Goal: Task Accomplishment & Management: Manage account settings

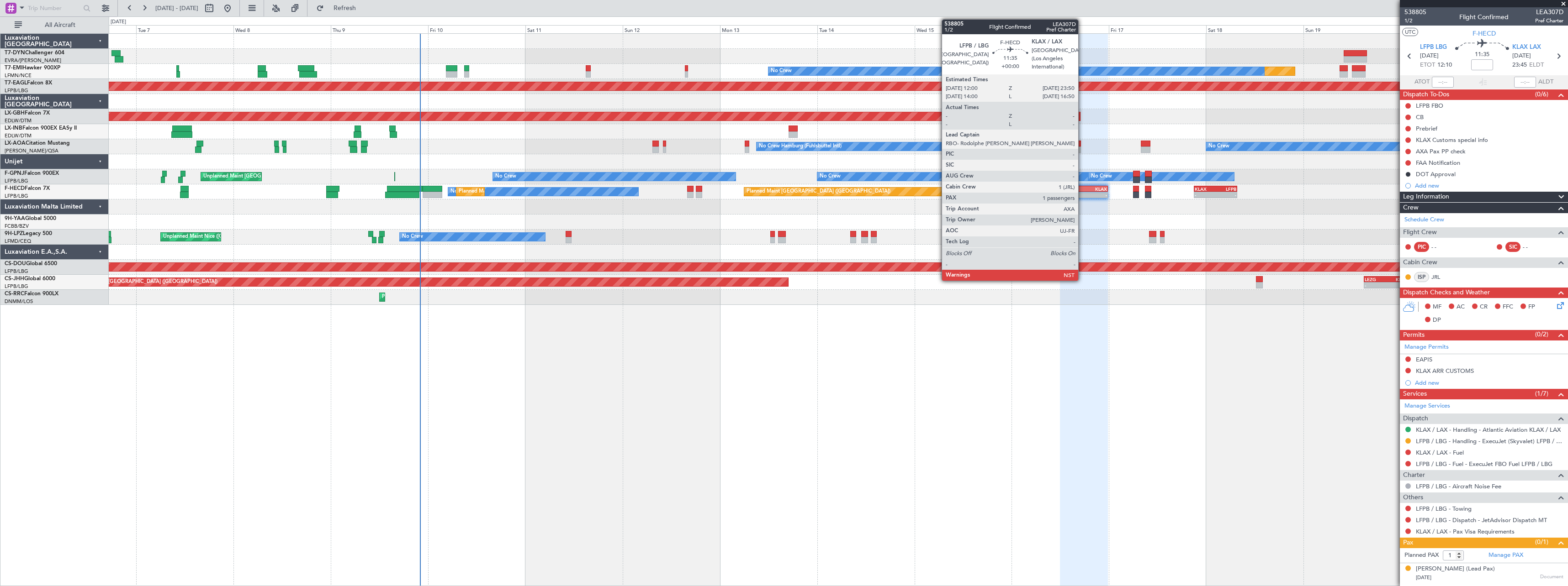
click at [1082, 187] on div "LFPB" at bounding box center [1072, 189] width 24 height 6
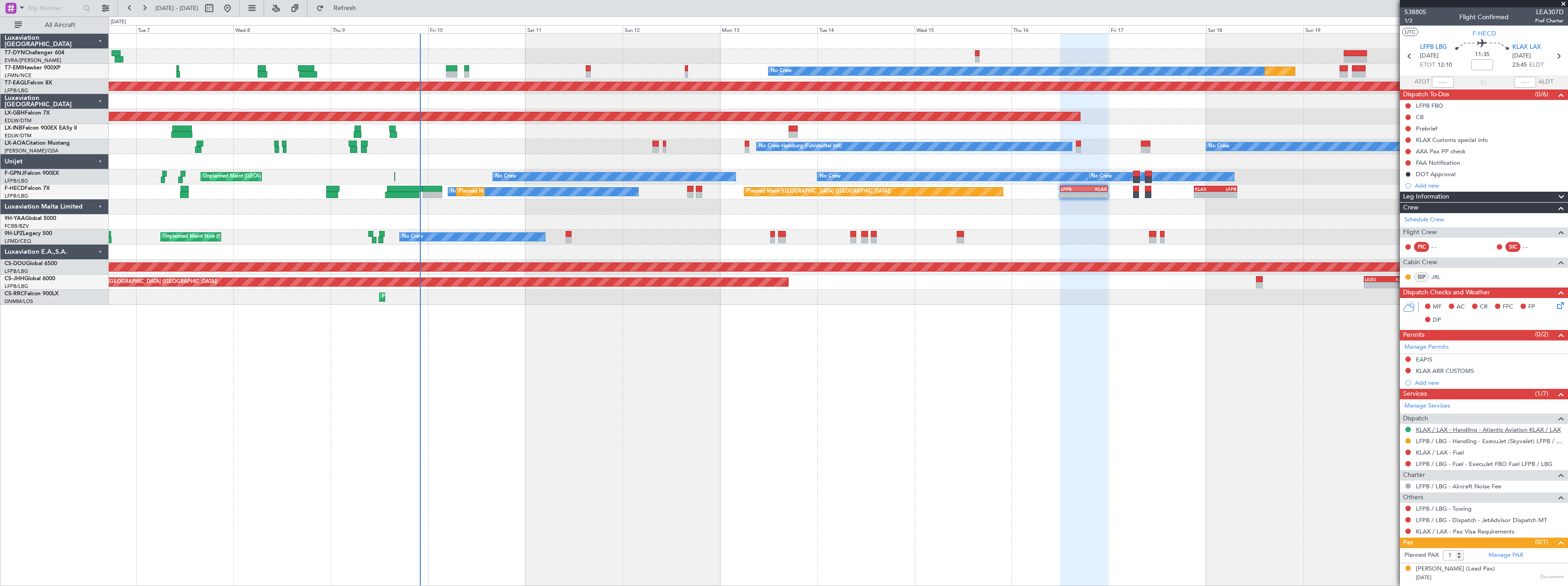
click at [1463, 430] on link "KLAX / LAX - Handling - Atlantic Aviation KLAX / LAX" at bounding box center [1488, 430] width 145 height 8
click at [1459, 431] on link "KLAX / LAX - Handling - Atlantic Aviation KLAX / LAX" at bounding box center [1488, 430] width 145 height 8
click at [607, 390] on div "Planned Maint No Crew Planned Maint [GEOGRAPHIC_DATA] (Al Maktoum Intl) Planned…" at bounding box center [838, 310] width 1459 height 553
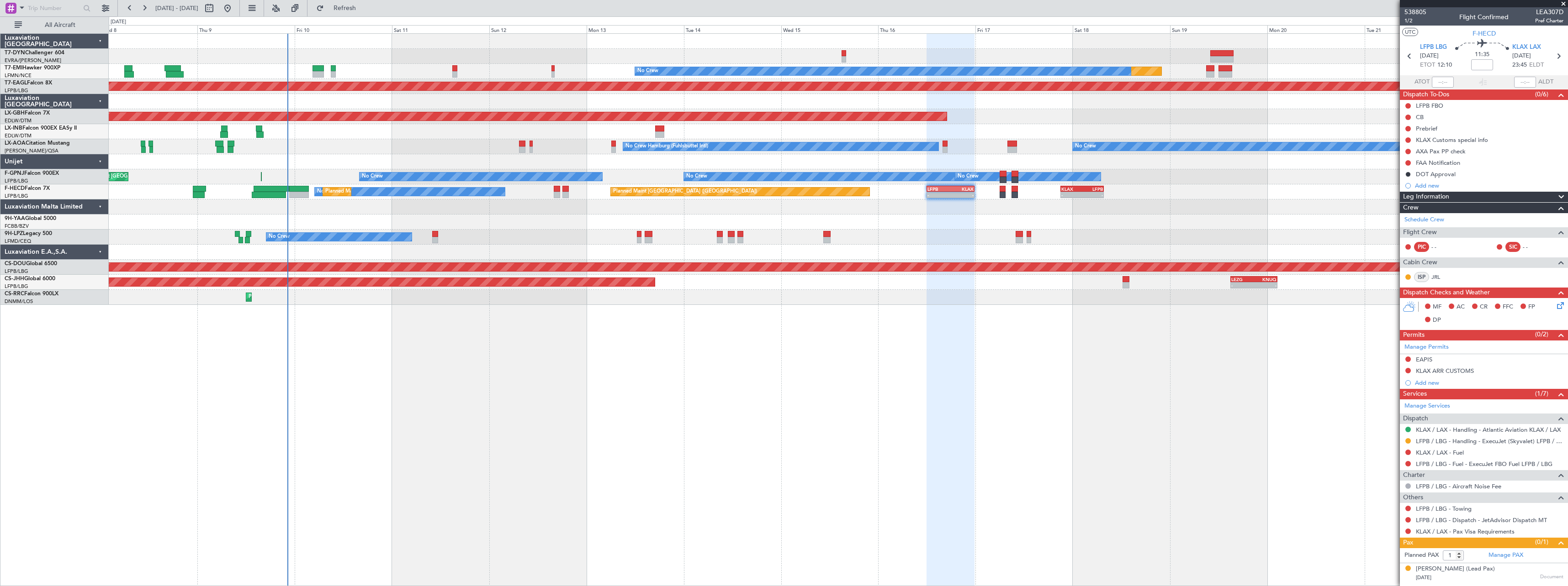
click at [596, 360] on div "Planned Maint No Crew Planned Maint [GEOGRAPHIC_DATA] (Al Maktoum Intl) Planned…" at bounding box center [838, 310] width 1459 height 553
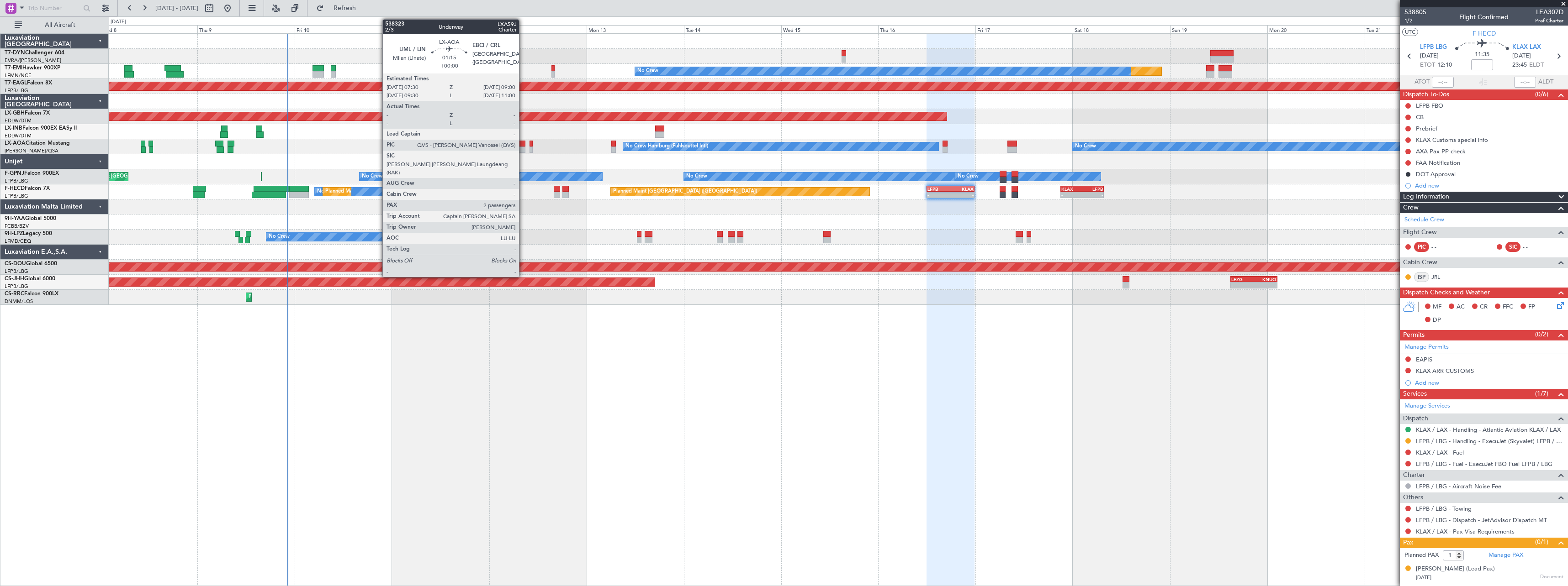
click at [523, 141] on div at bounding box center [522, 144] width 6 height 6
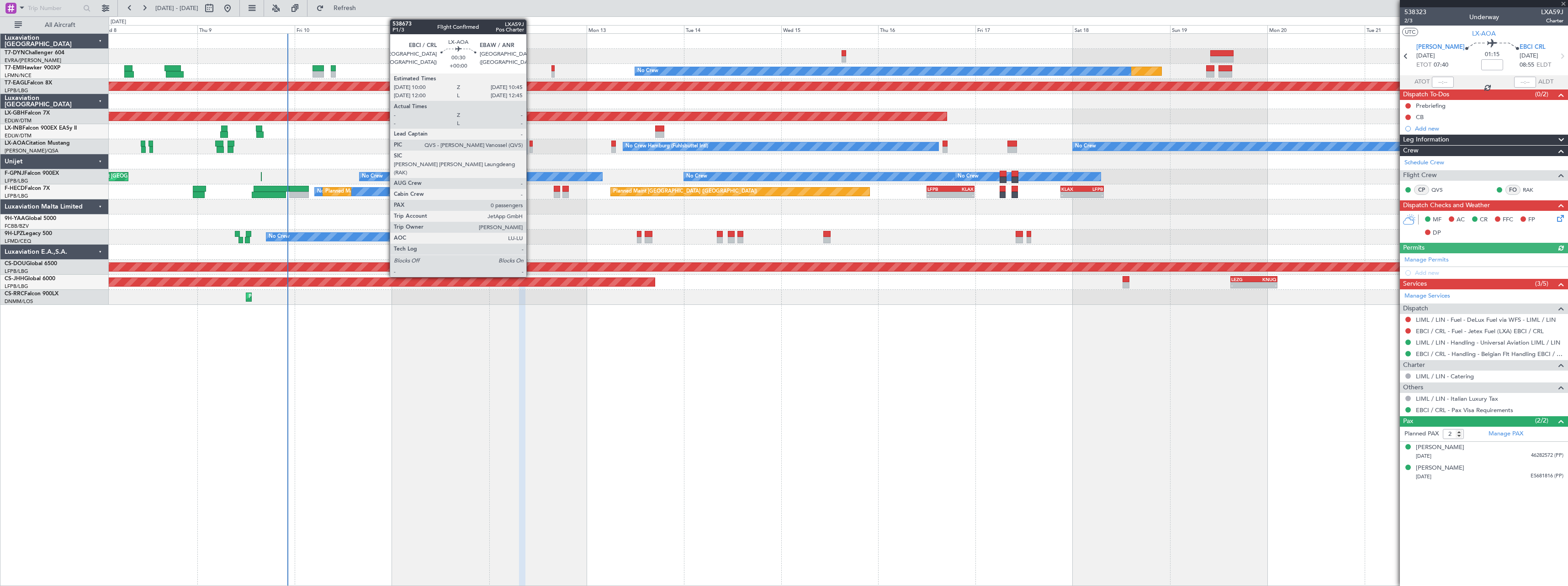
click at [530, 145] on div at bounding box center [531, 144] width 3 height 6
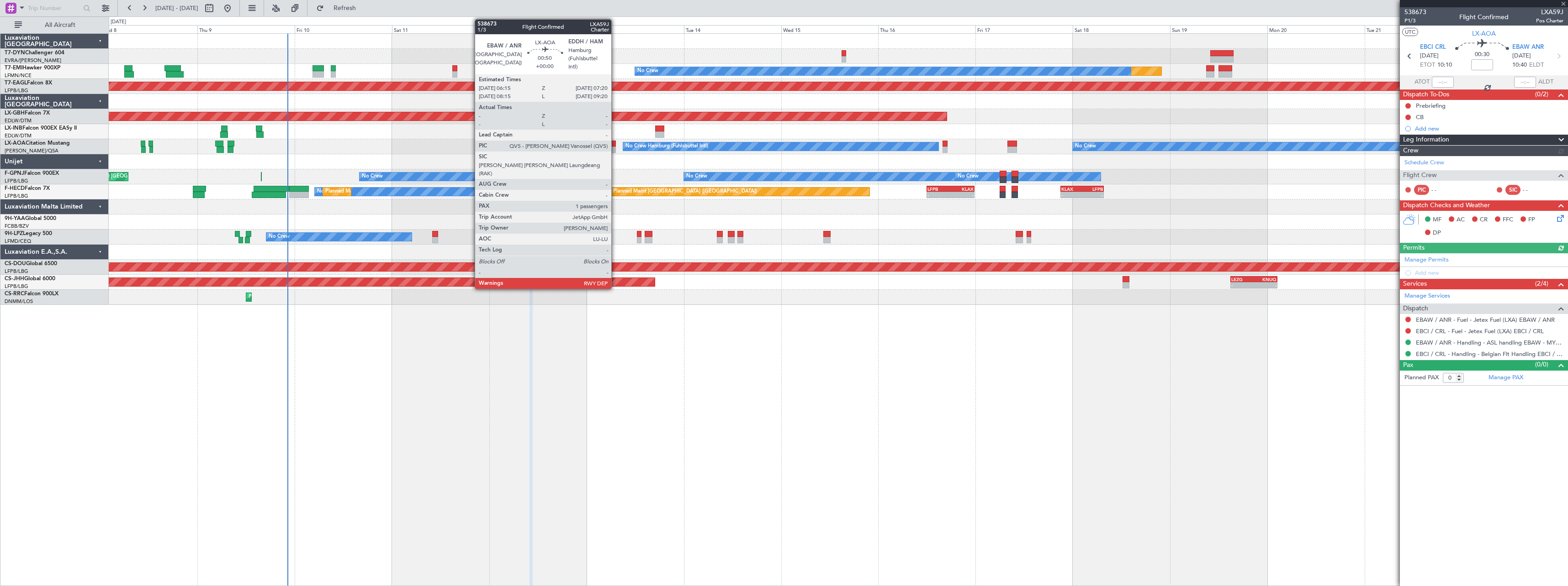
click at [616, 147] on div at bounding box center [613, 150] width 4 height 6
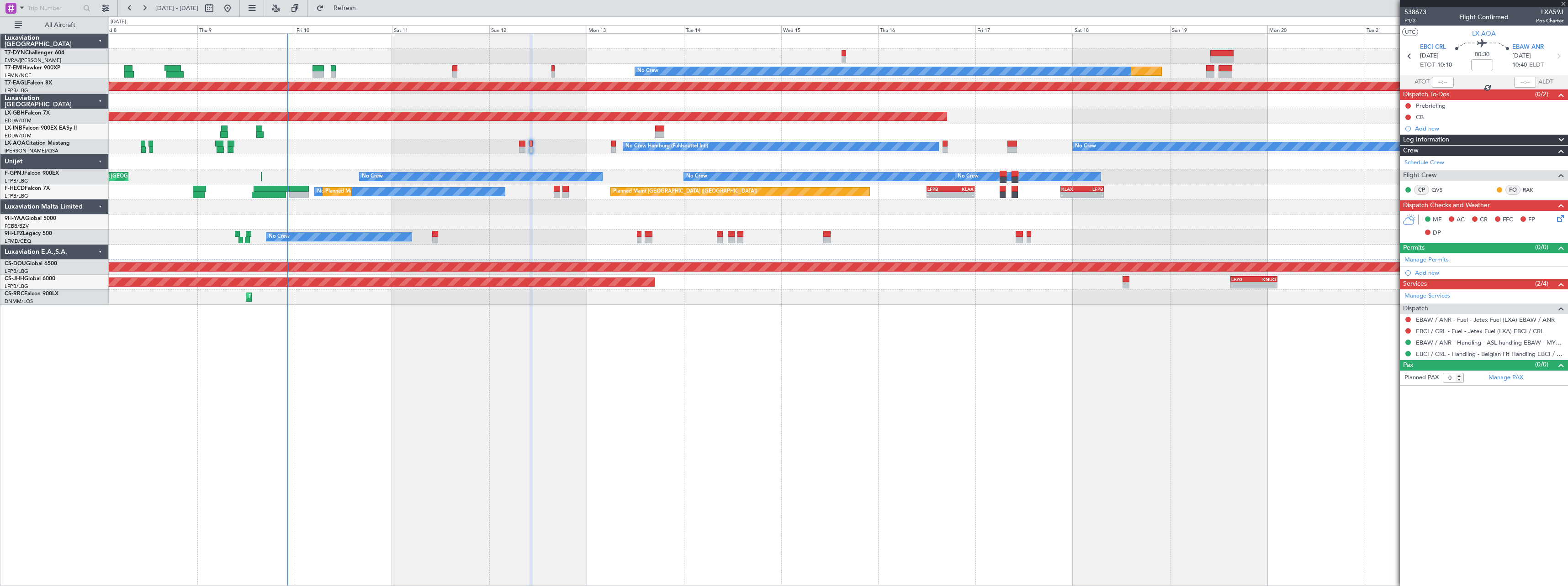
type input "1"
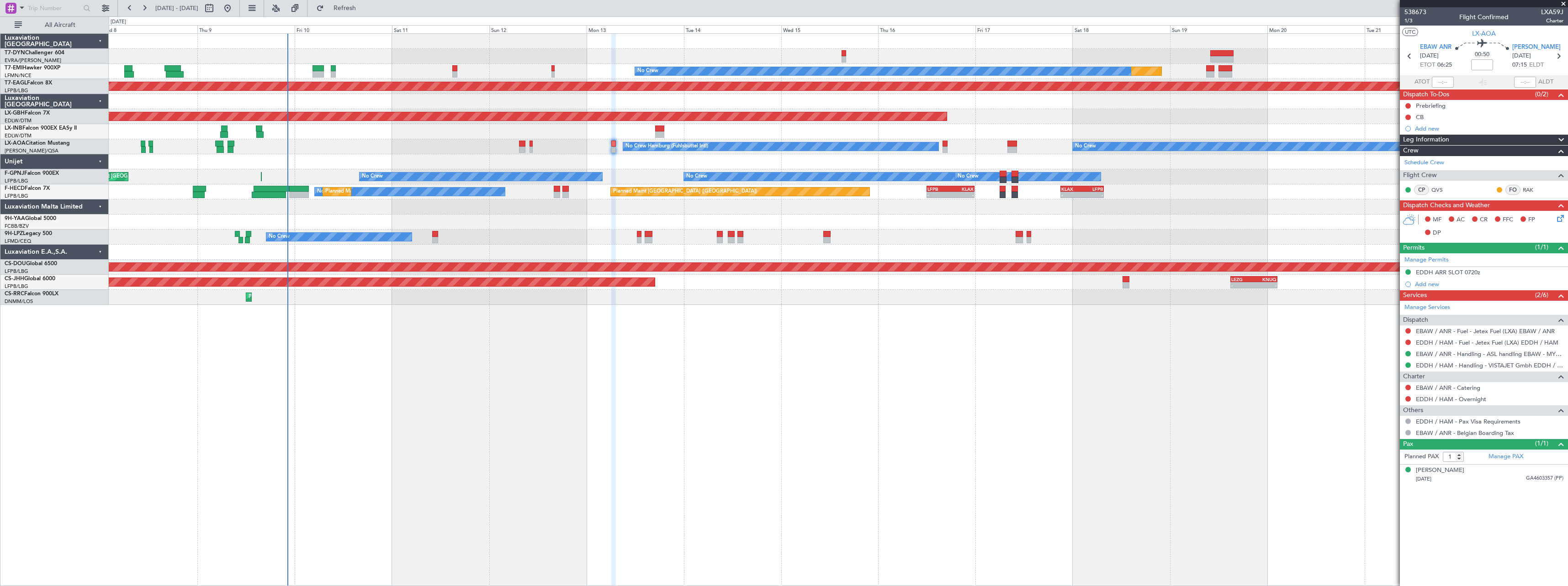
click at [948, 147] on div "No Crew No Crew Hamburg (Fuhlsbuttel Intl)" at bounding box center [838, 147] width 1459 height 15
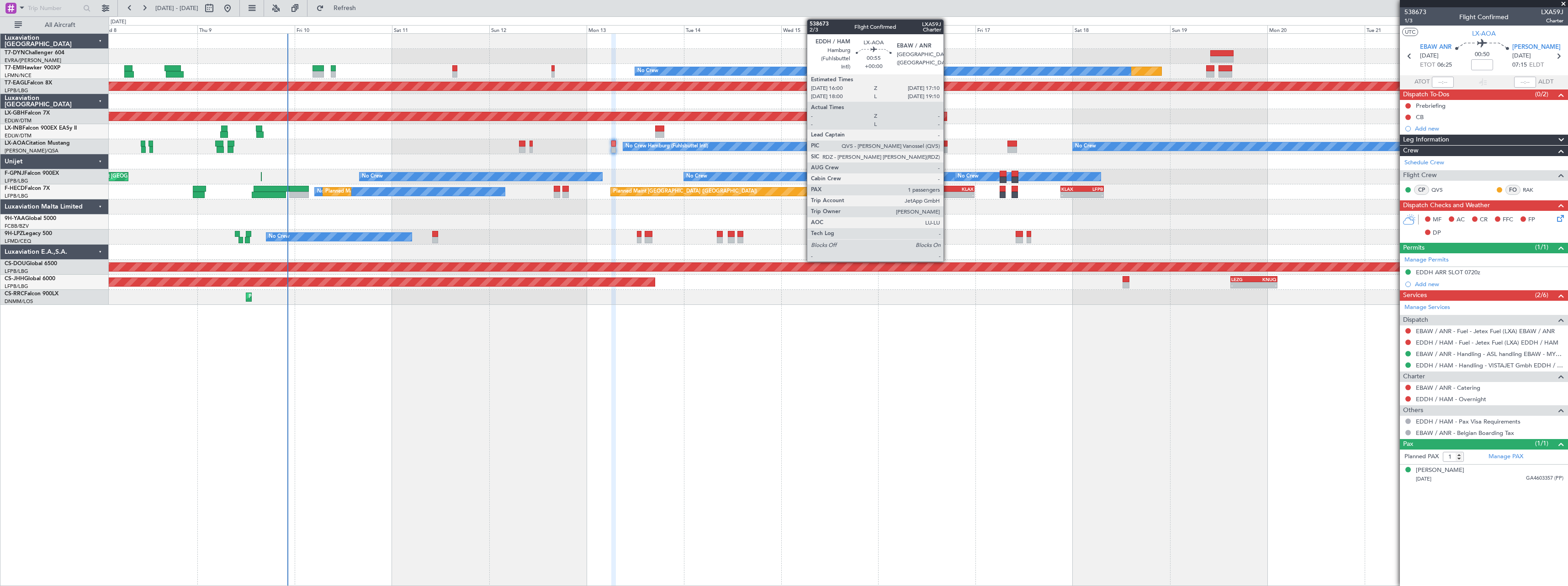
click at [947, 148] on div at bounding box center [945, 150] width 5 height 6
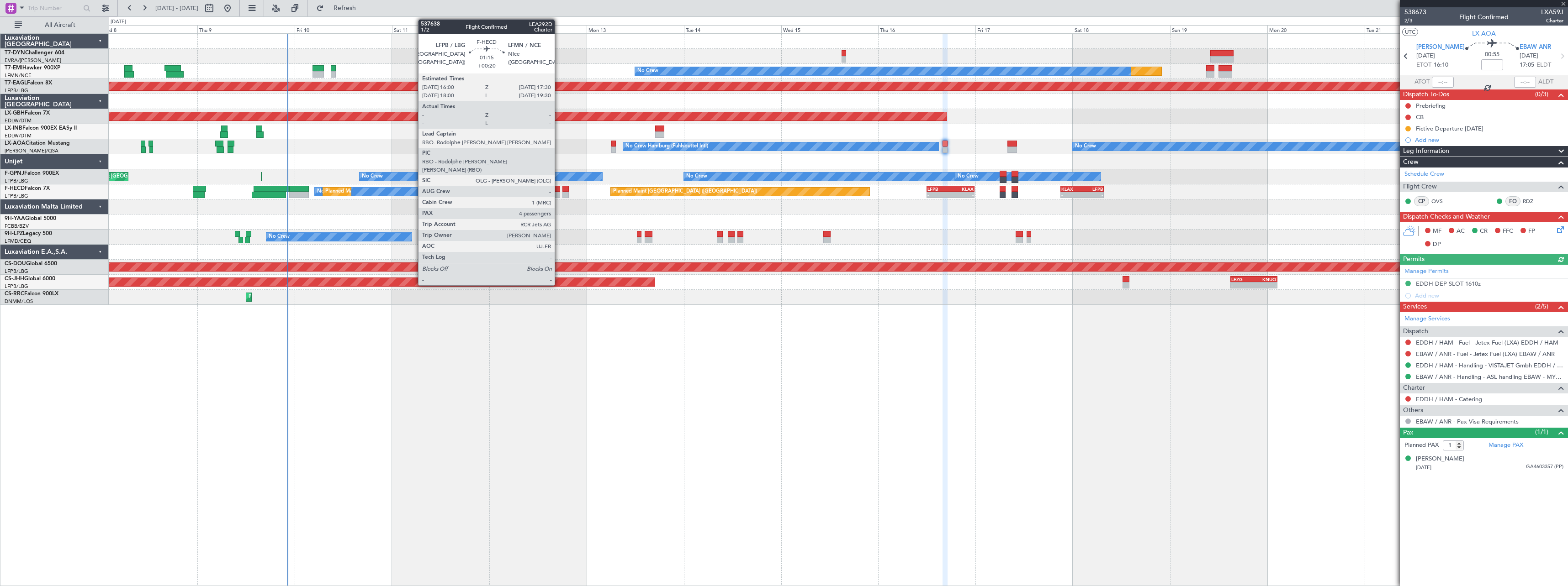
click at [559, 189] on div at bounding box center [557, 189] width 6 height 6
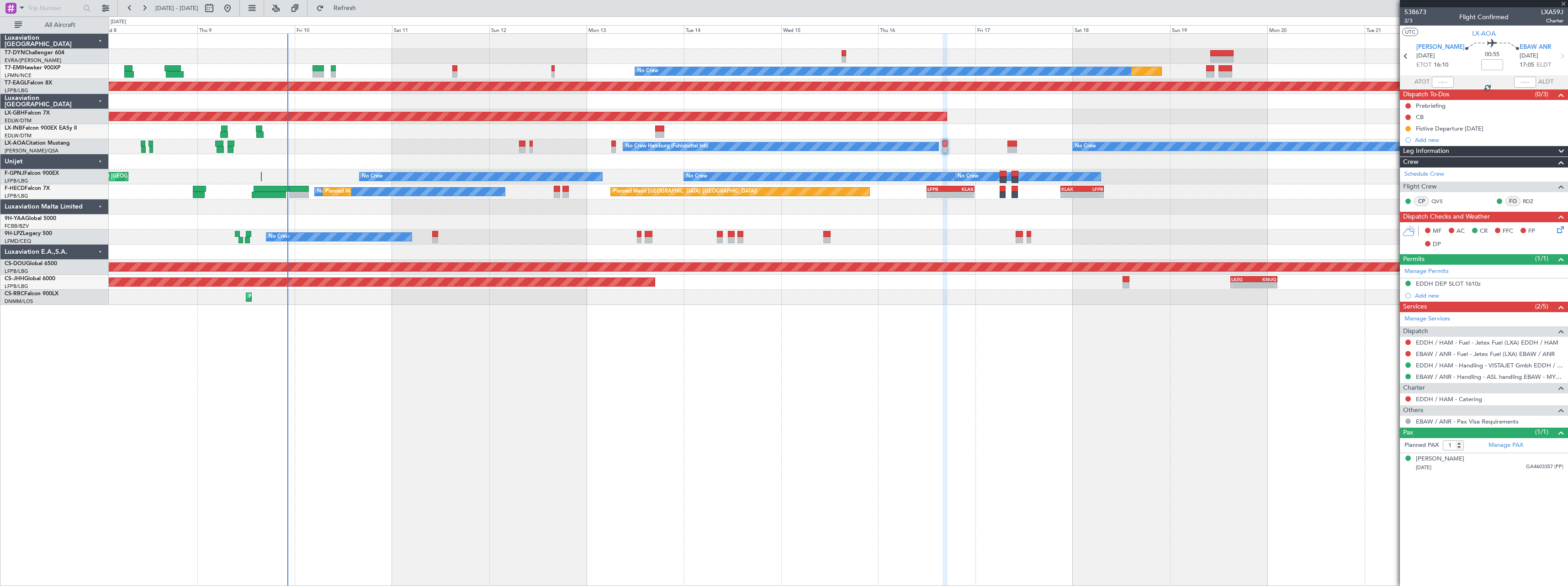
type input "+00:20"
type input "4"
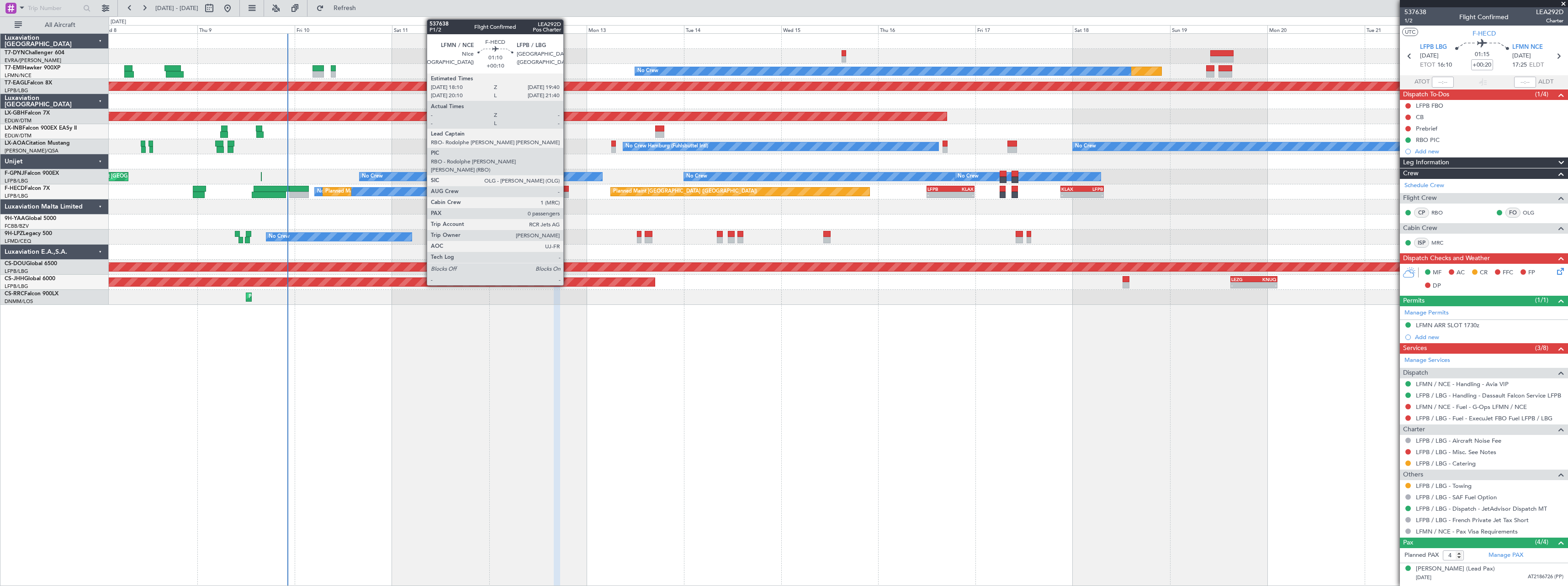
click at [567, 189] on div at bounding box center [565, 189] width 6 height 6
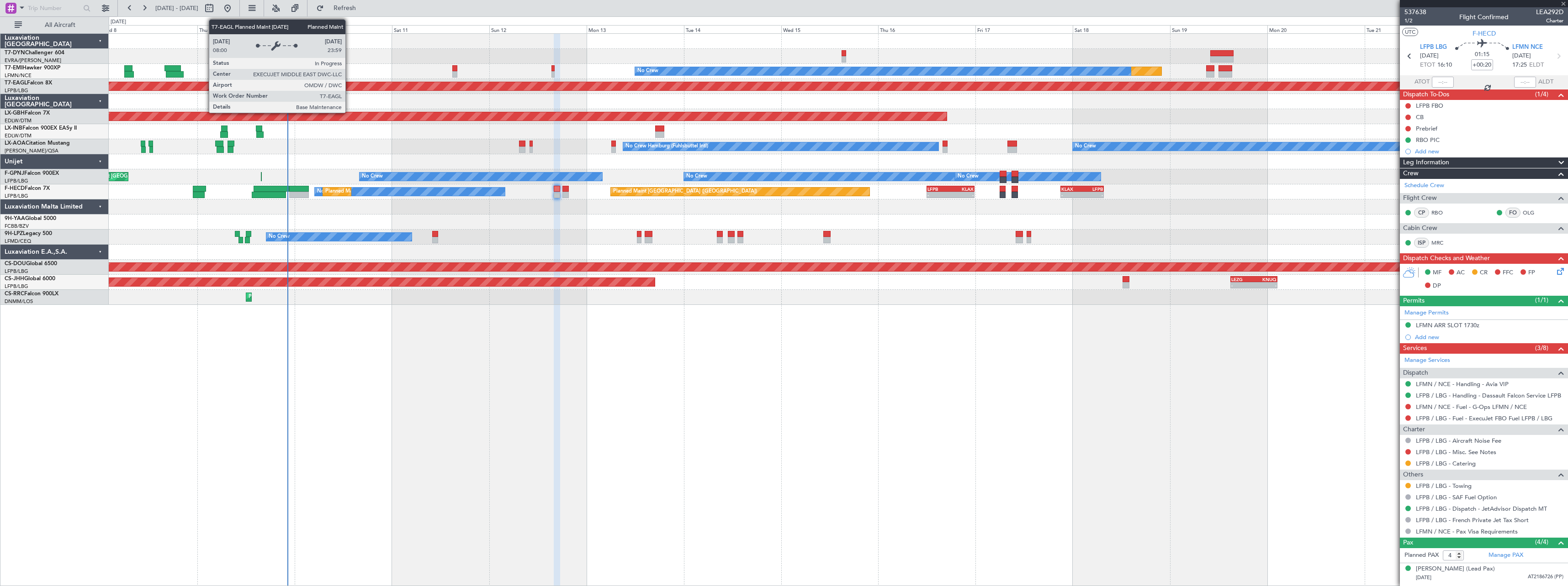
type input "+00:10"
type input "0"
